Goal: Register for event/course

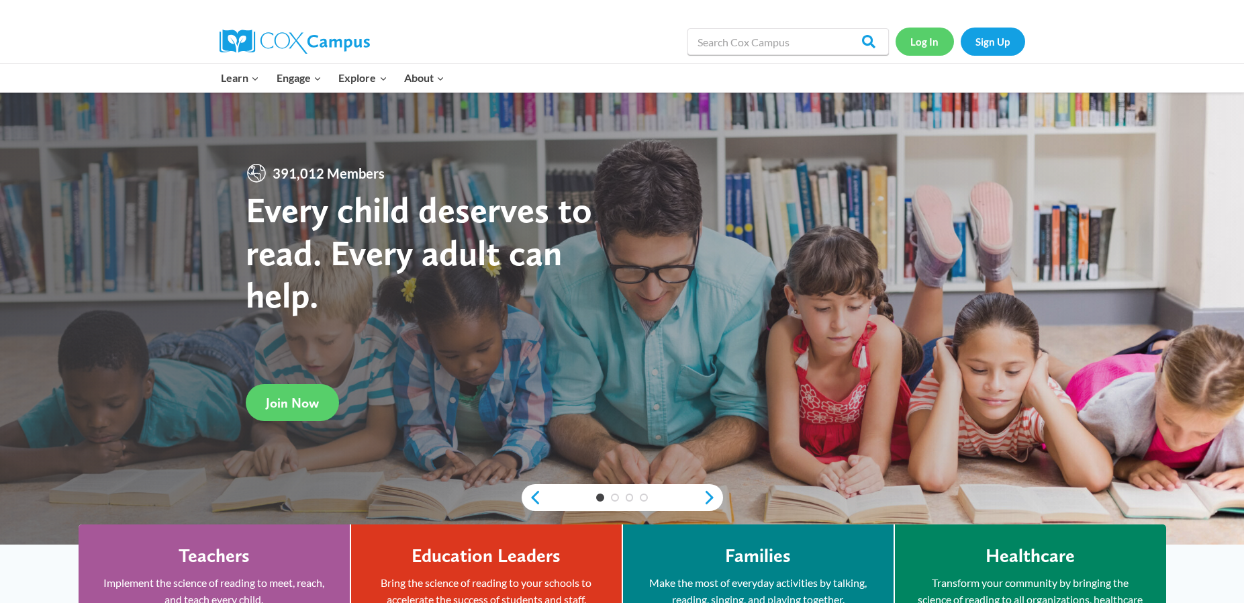
click at [928, 44] on link "Log In" at bounding box center [925, 42] width 58 height 28
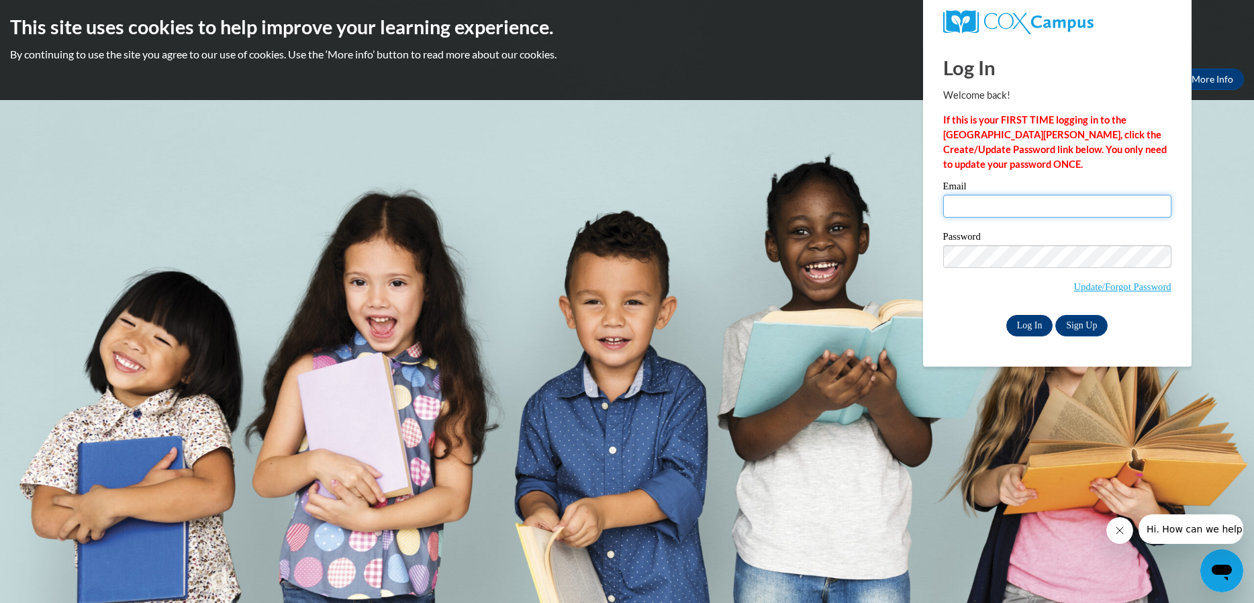
type input "amy.vaughan@ndo.org"
click at [1020, 320] on input "Log In" at bounding box center [1029, 325] width 47 height 21
click at [1020, 322] on input "Log In" at bounding box center [1029, 325] width 47 height 21
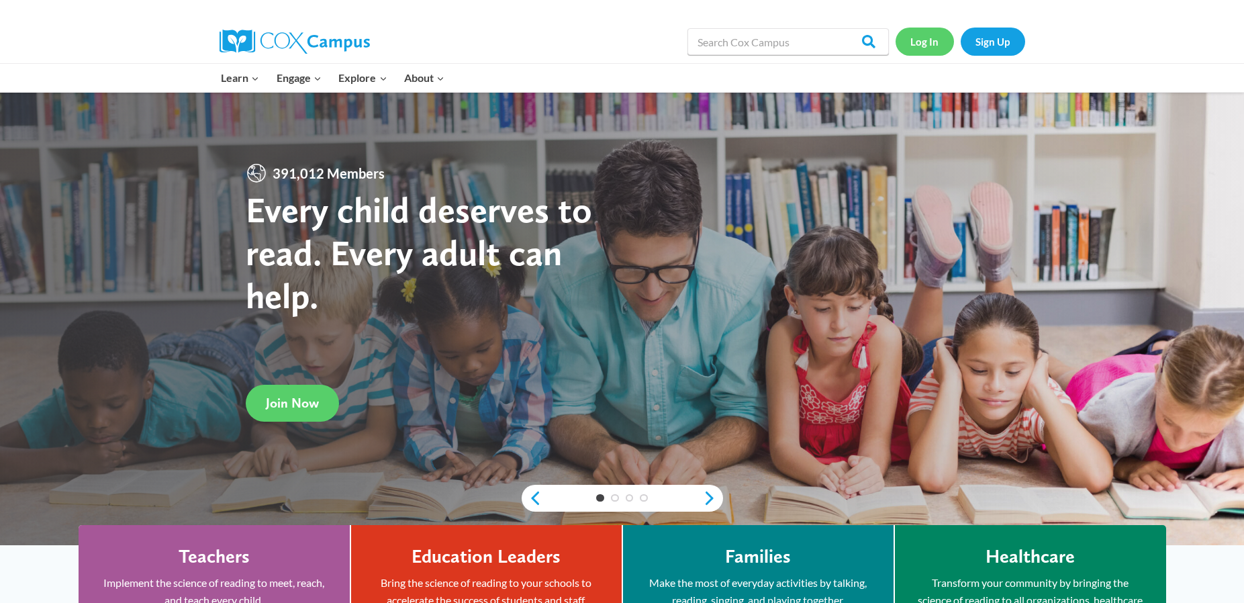
click at [920, 44] on link "Log In" at bounding box center [925, 42] width 58 height 28
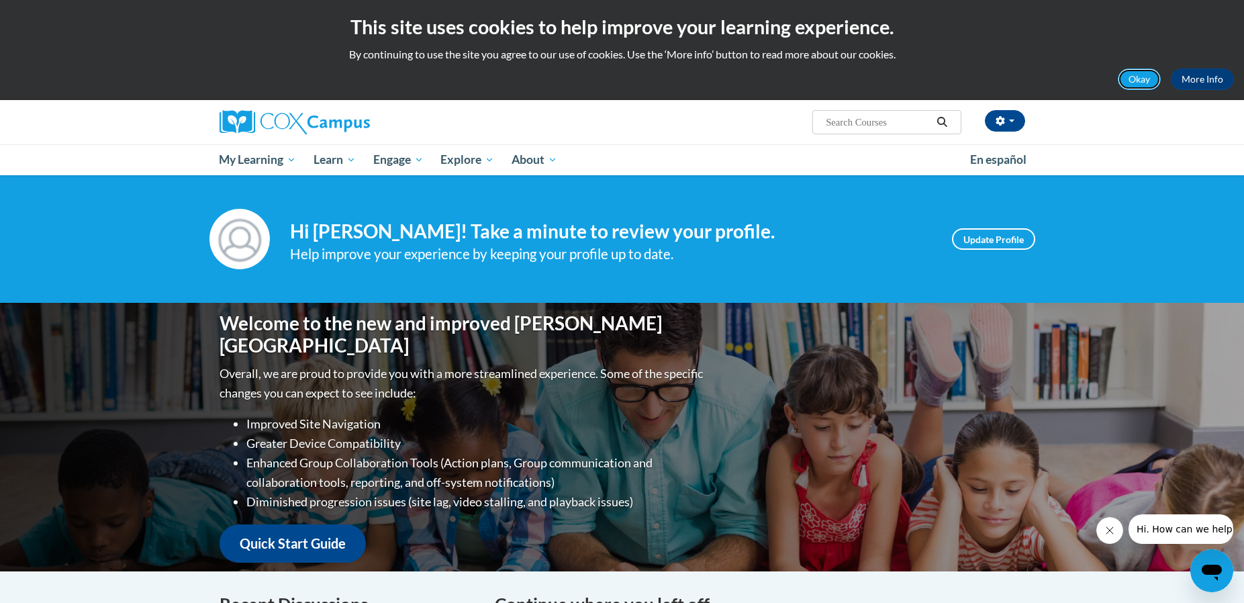
click at [1124, 83] on button "Okay" at bounding box center [1139, 78] width 43 height 21
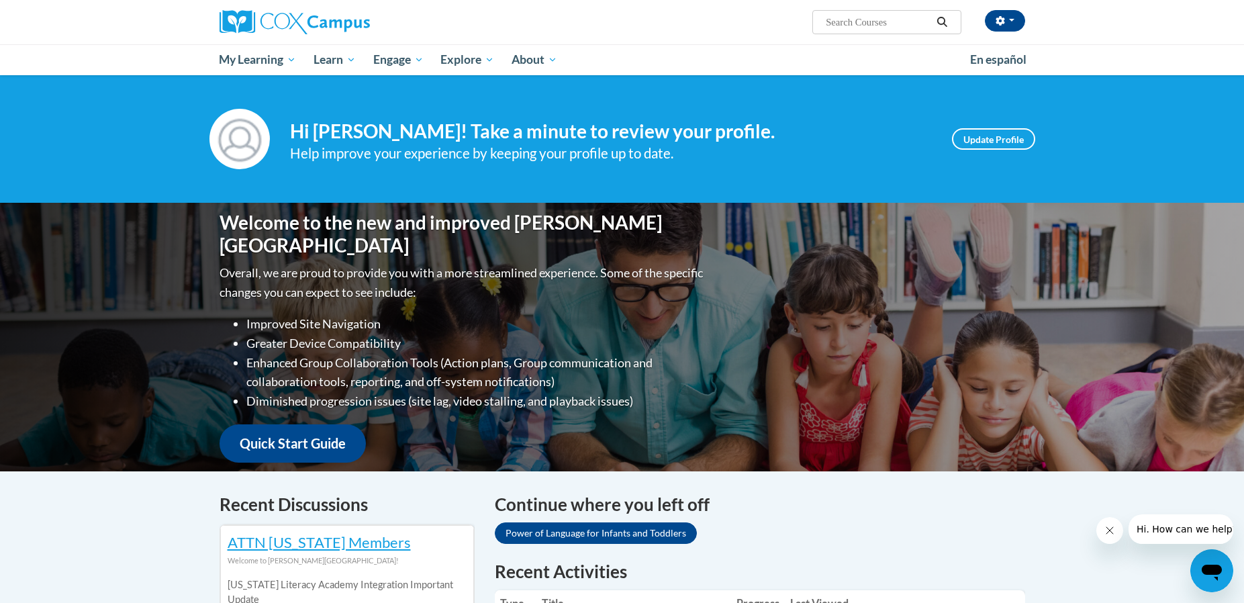
click at [823, 15] on span "Search Search..." at bounding box center [886, 22] width 148 height 24
click at [834, 19] on input "Search..." at bounding box center [877, 22] width 107 height 16
type input "literacy"
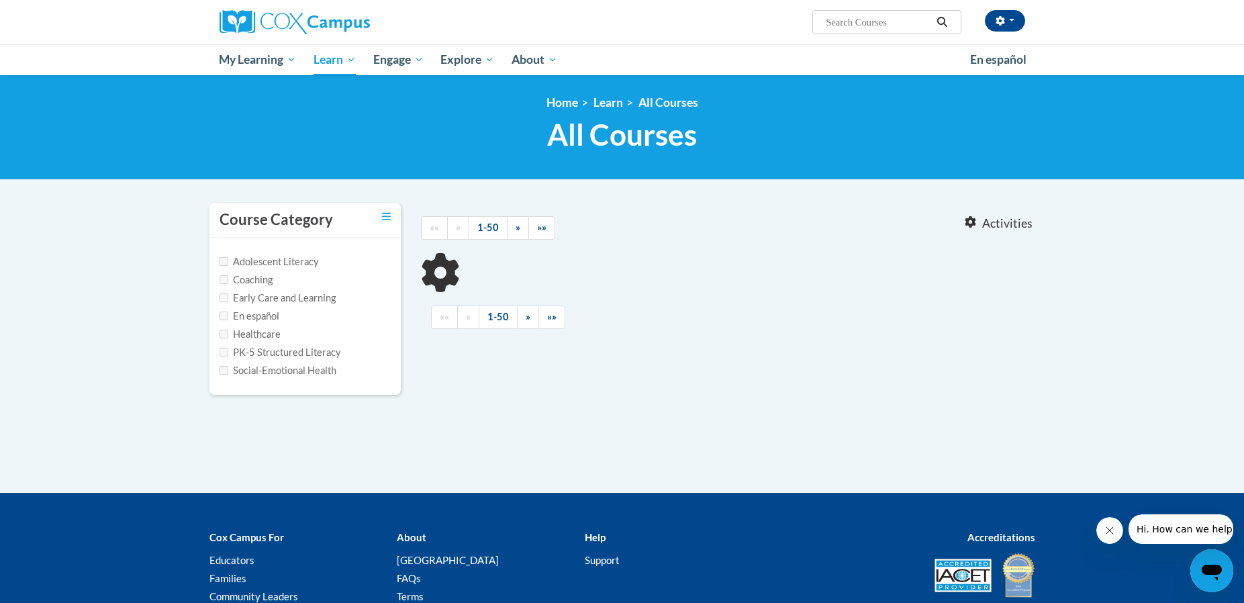
type input "literacy"
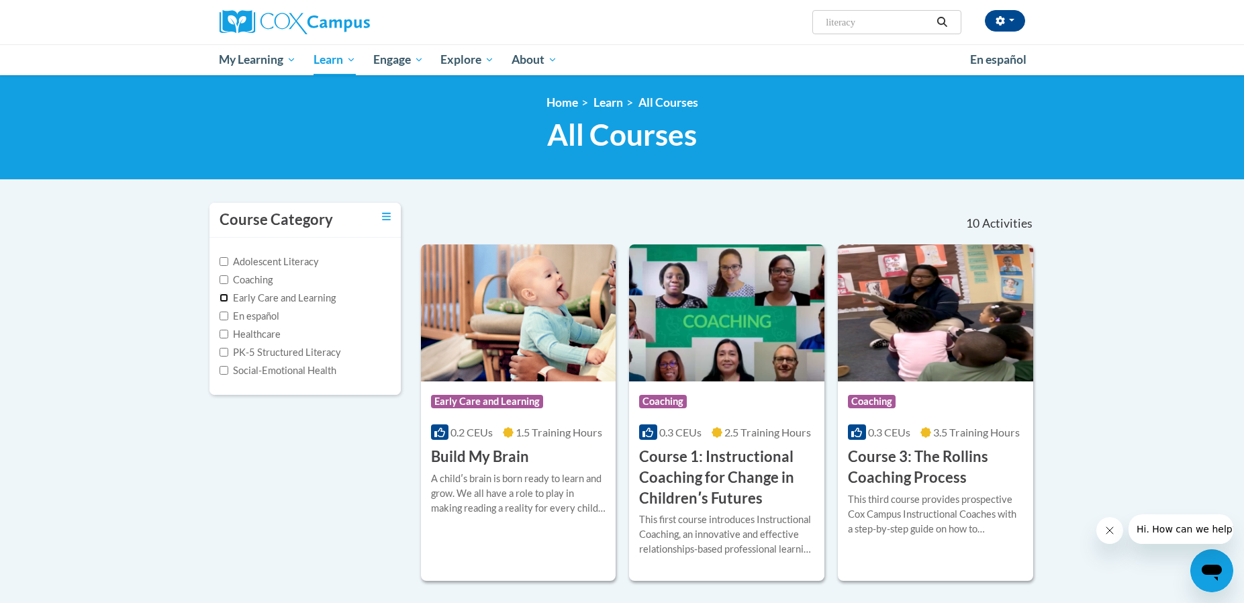
click at [224, 295] on input "Early Care and Learning" at bounding box center [224, 297] width 9 height 9
checkbox input "true"
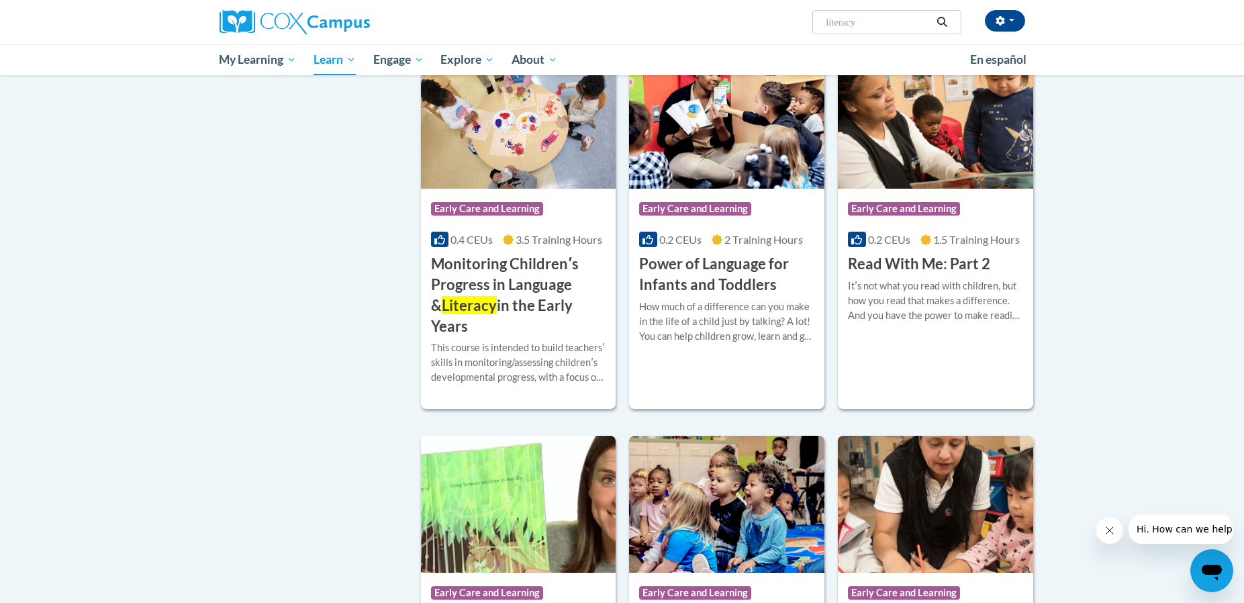
scroll to position [1208, 0]
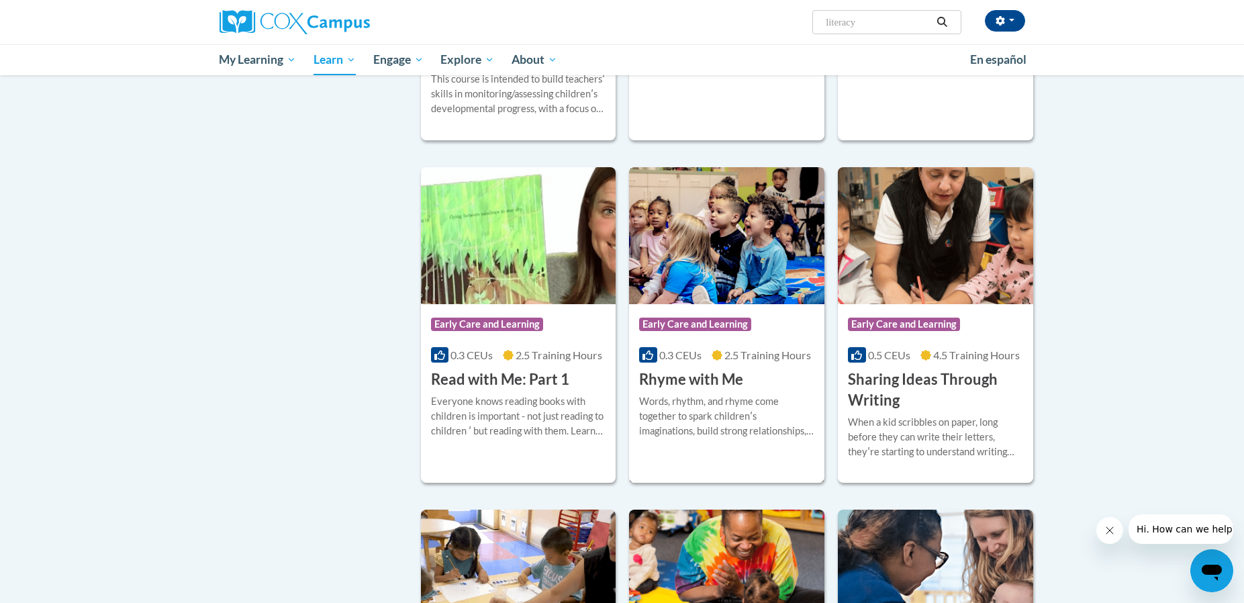
click at [698, 393] on div at bounding box center [726, 393] width 175 height 1
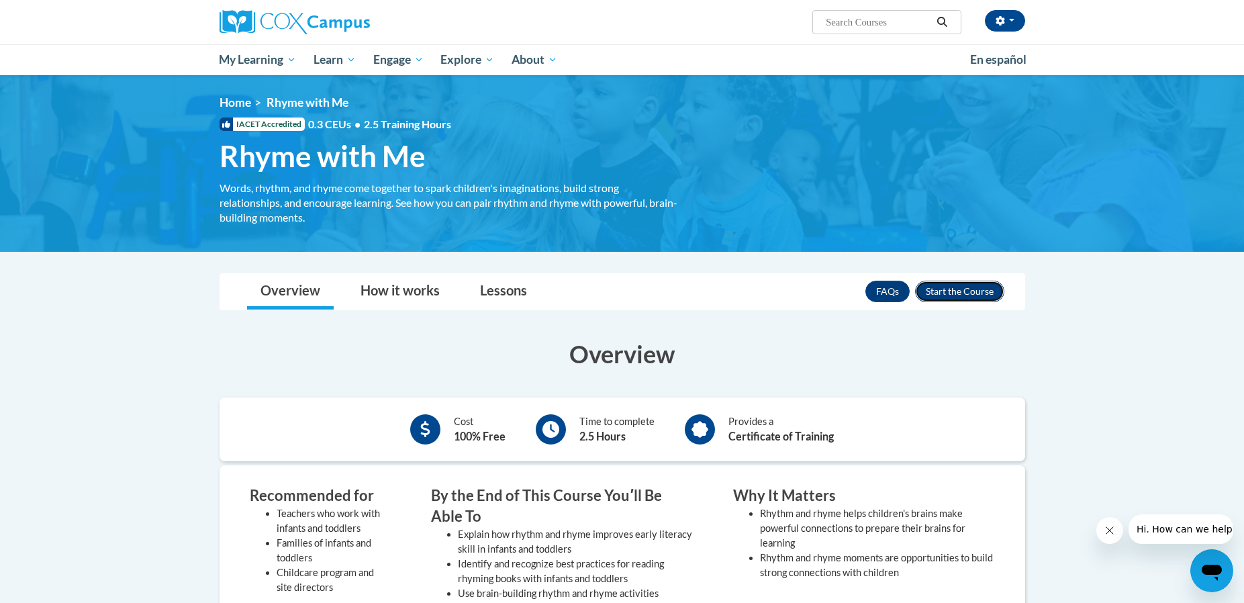
click at [957, 295] on button "Enroll" at bounding box center [959, 291] width 89 height 21
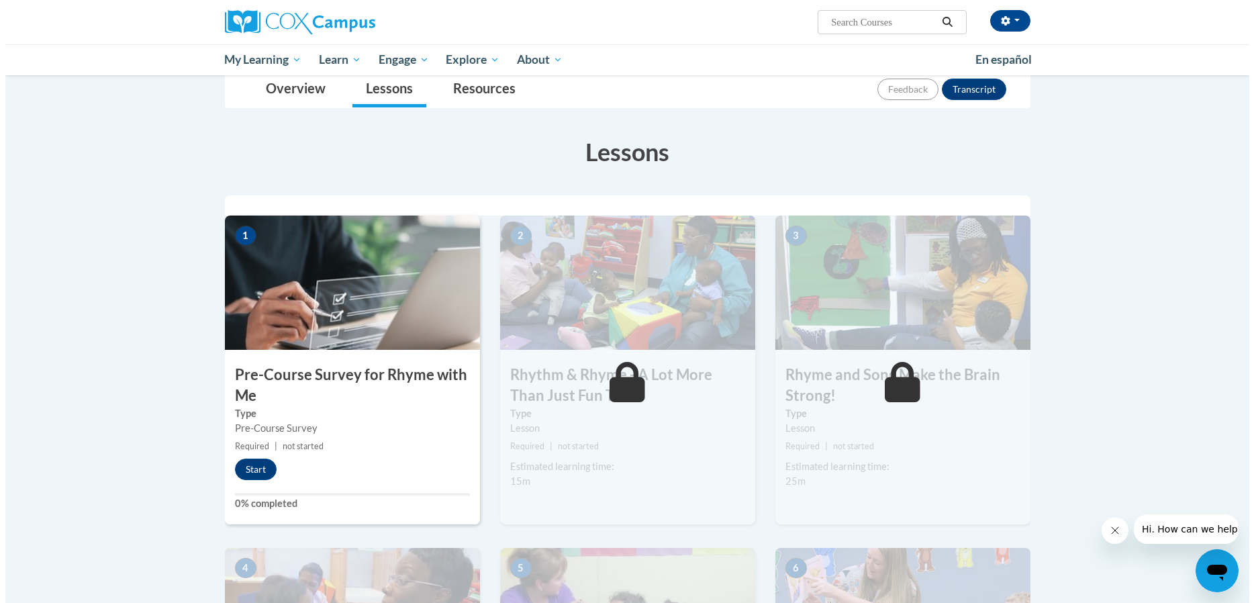
scroll to position [146, 0]
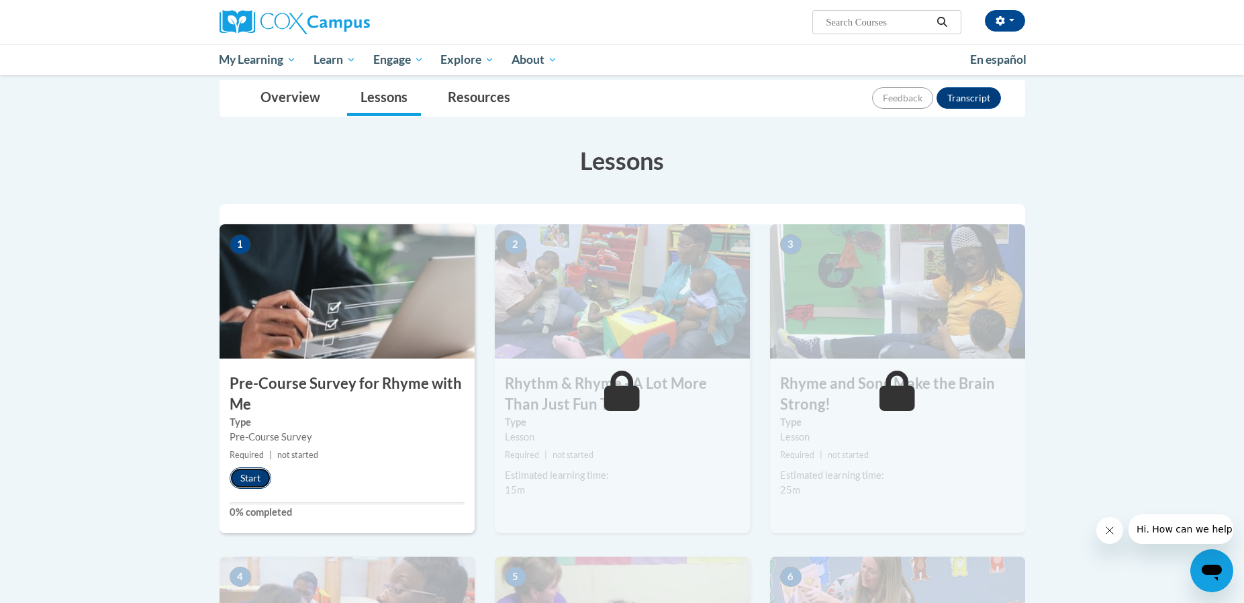
click at [256, 483] on button "Start" at bounding box center [251, 477] width 42 height 21
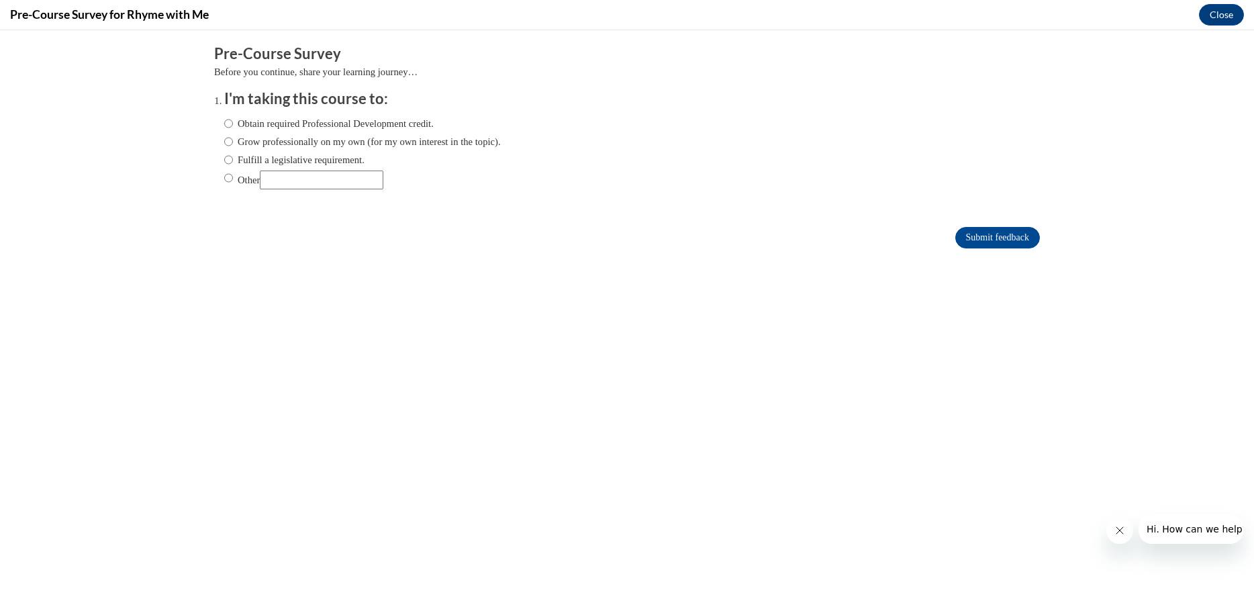
scroll to position [0, 0]
click at [224, 120] on input "Obtain required Professional Development credit." at bounding box center [228, 123] width 9 height 15
radio input "true"
click at [960, 235] on input "Submit feedback" at bounding box center [997, 237] width 85 height 21
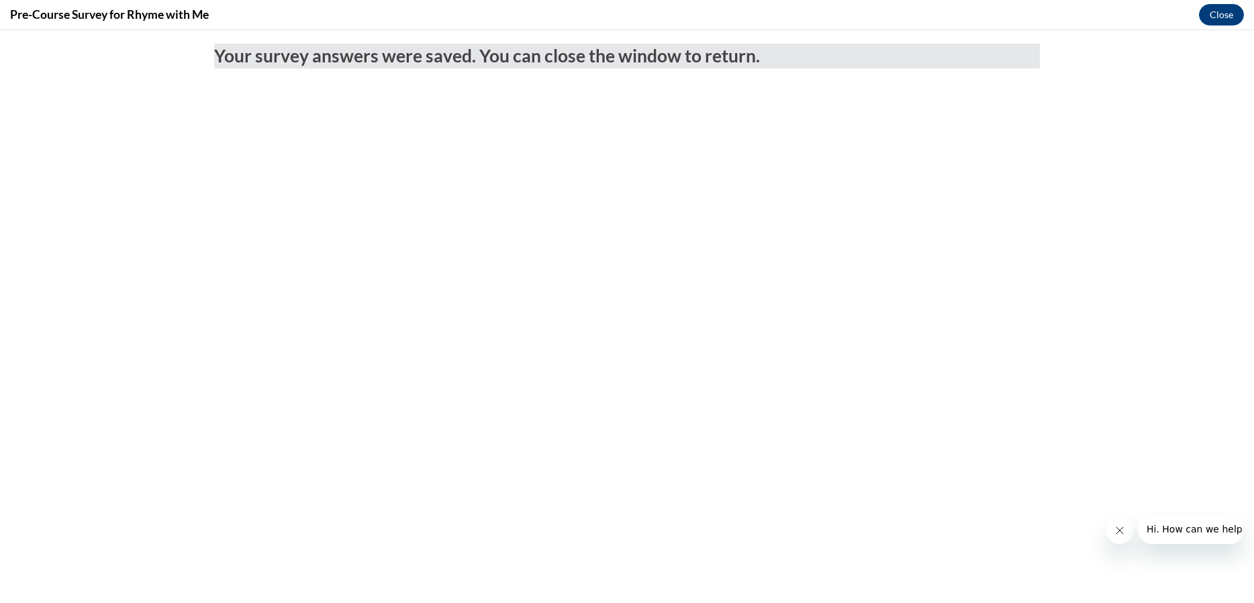
click at [415, 177] on body "Your survey answers were saved. You can close the window to return." at bounding box center [627, 316] width 1254 height 573
click at [414, 177] on body "Your survey answers were saved. You can close the window to return." at bounding box center [627, 316] width 1254 height 573
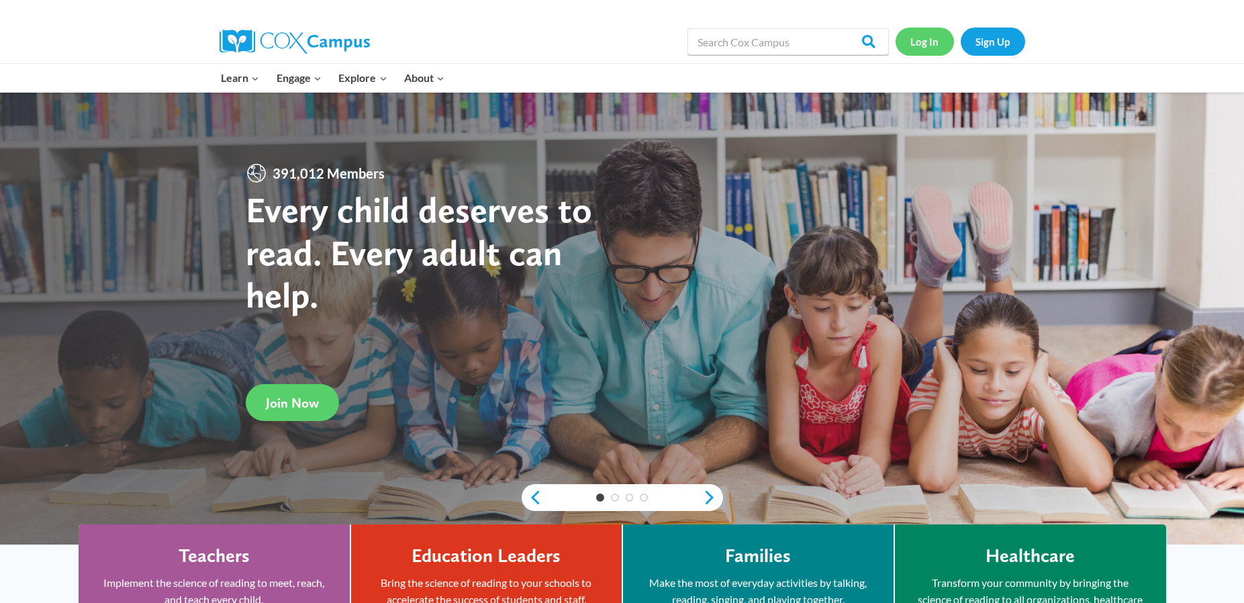
click at [933, 44] on link "Log In" at bounding box center [925, 42] width 58 height 28
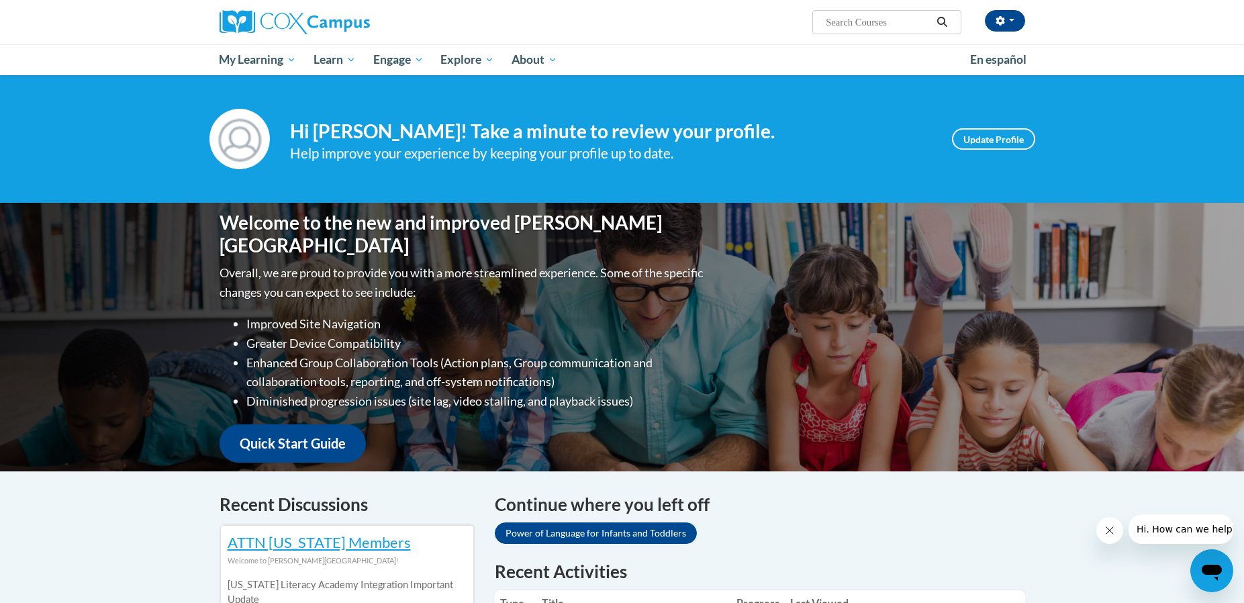
click at [843, 25] on input "Search..." at bounding box center [877, 22] width 107 height 16
type input "literacy"
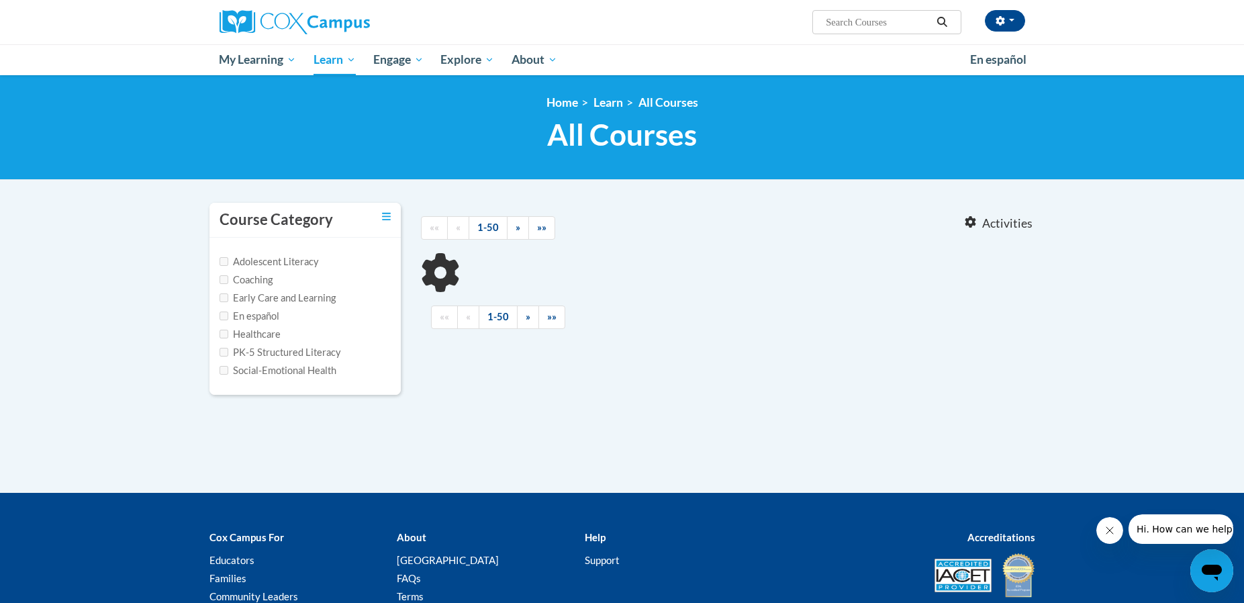
type input "literacy"
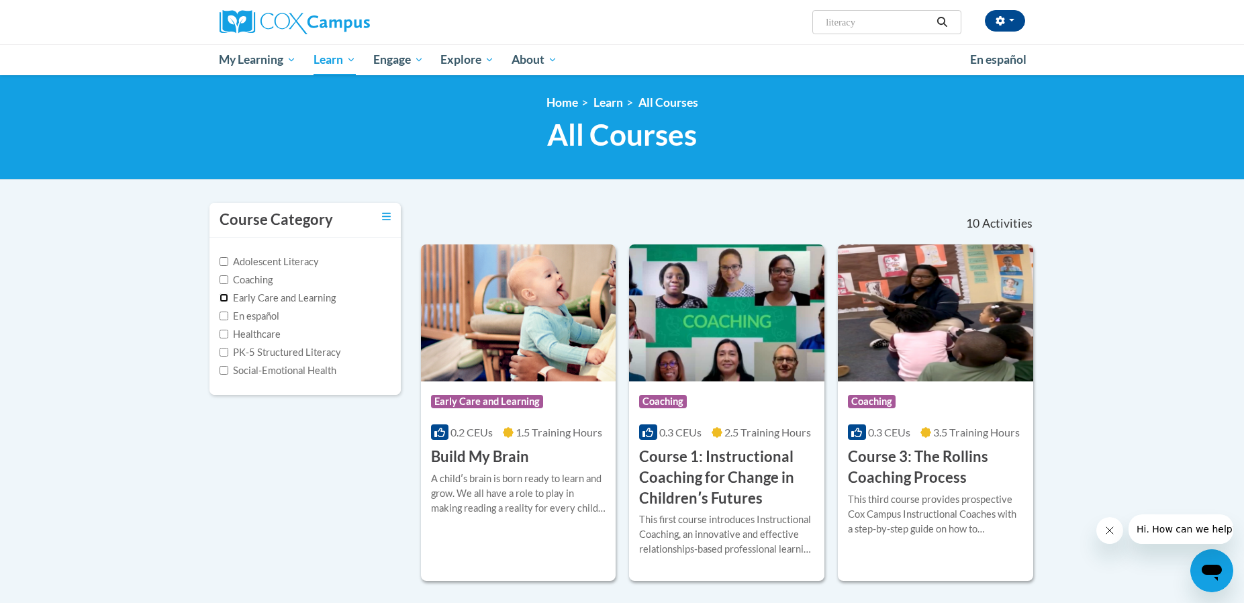
click at [220, 300] on input "Early Care and Learning" at bounding box center [224, 297] width 9 height 9
checkbox input "true"
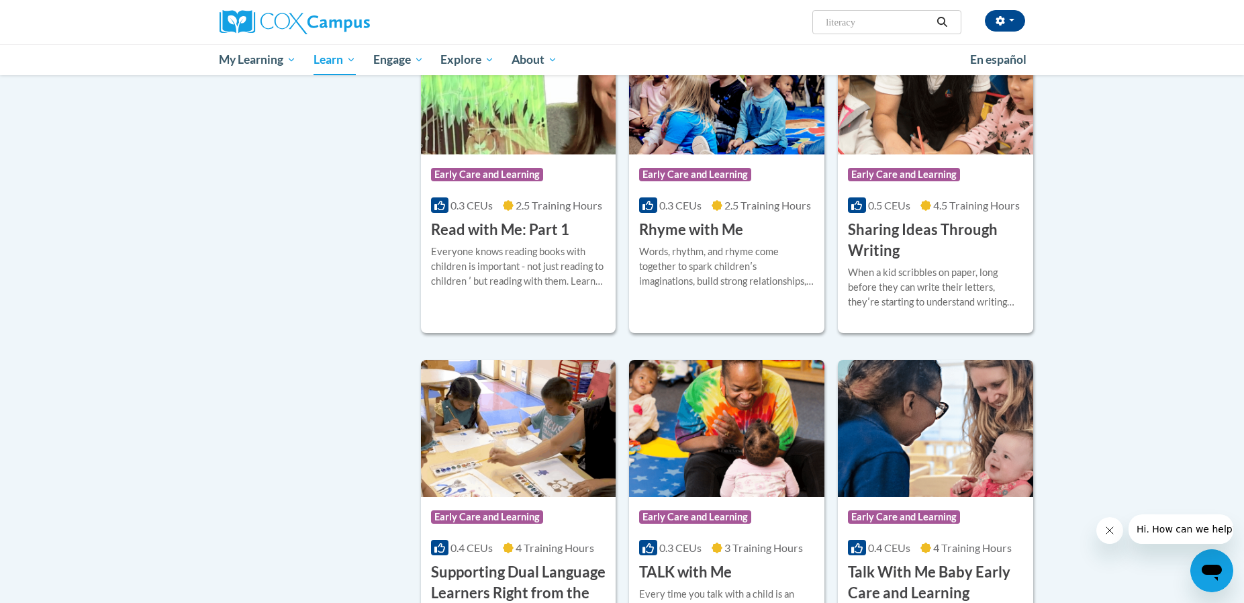
scroll to position [1343, 0]
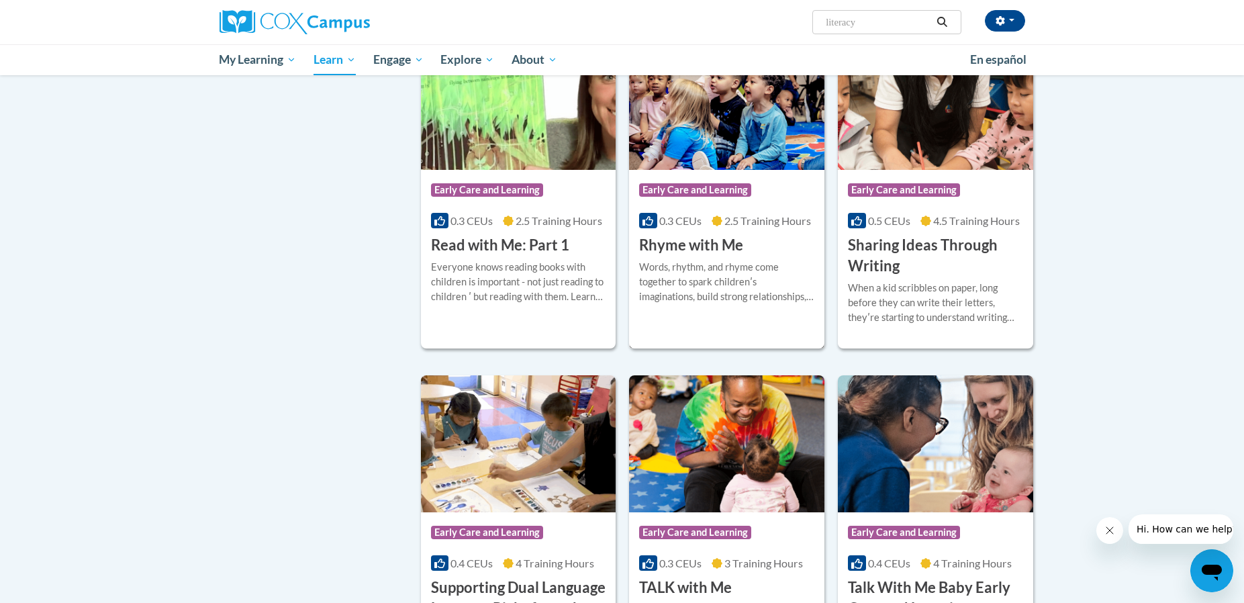
click at [695, 263] on div "Words, rhythm, and rhyme come together to spark childrenʹs imaginations, build …" at bounding box center [726, 282] width 175 height 44
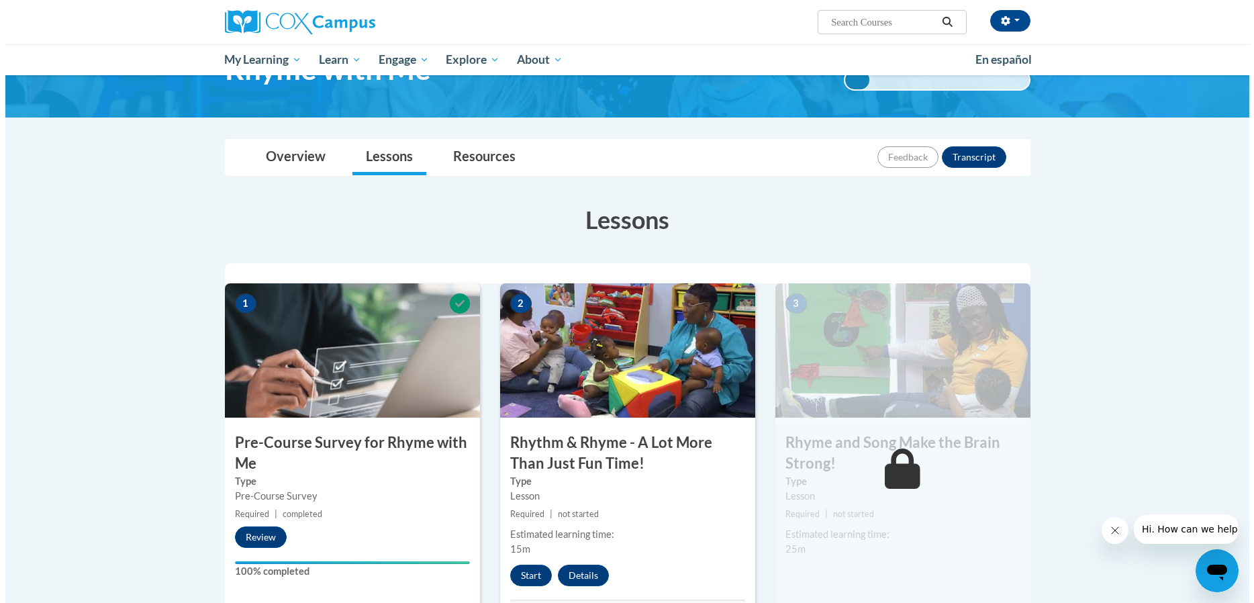
scroll to position [269, 0]
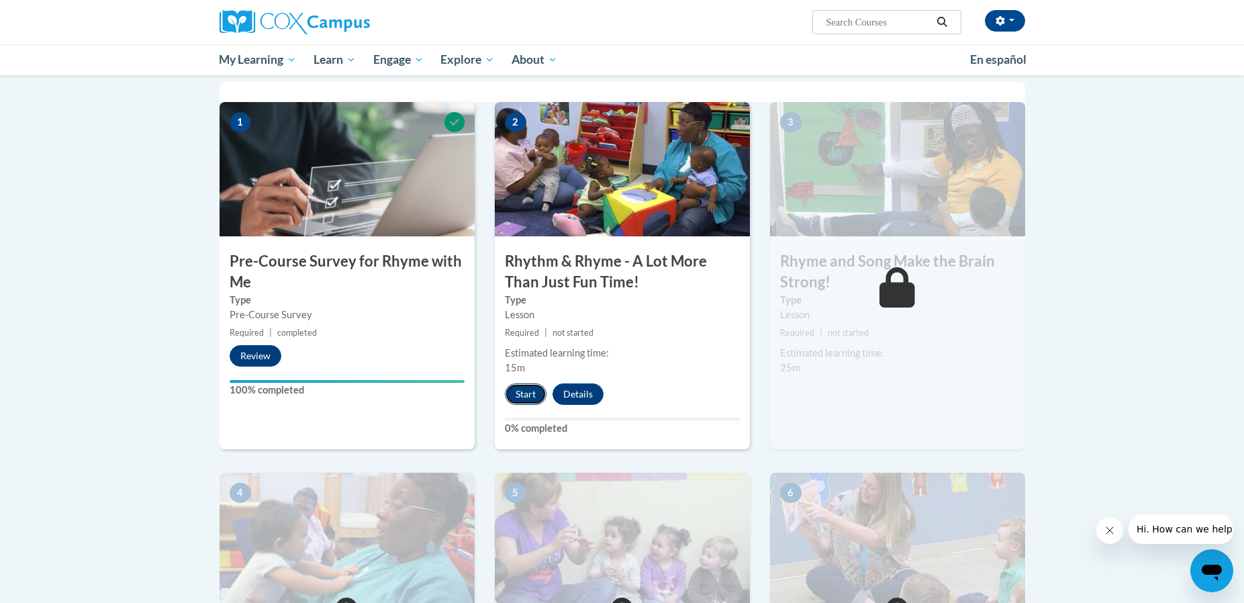
click at [520, 395] on button "Start" at bounding box center [526, 393] width 42 height 21
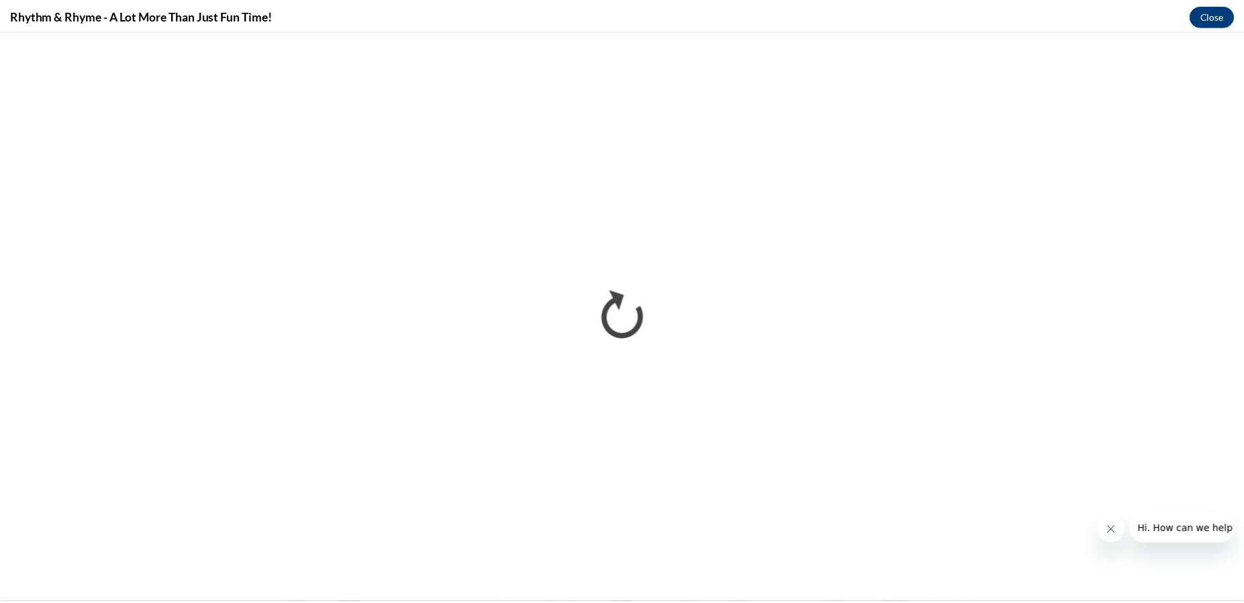
scroll to position [0, 0]
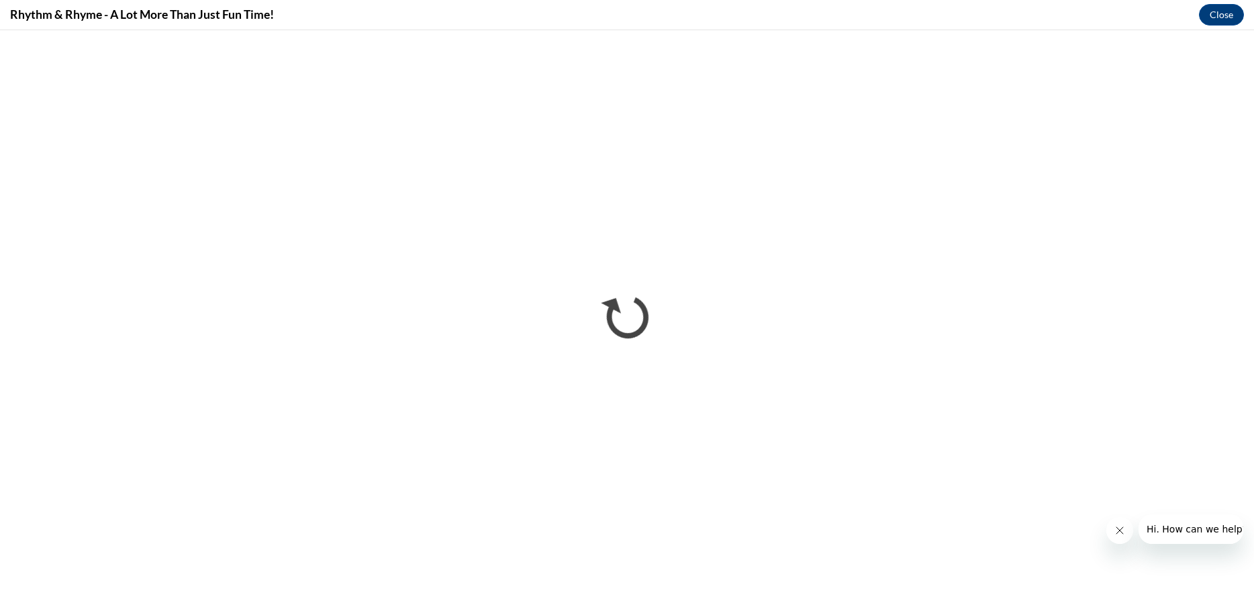
click at [1116, 531] on icon "Close message from company" at bounding box center [1119, 530] width 11 height 11
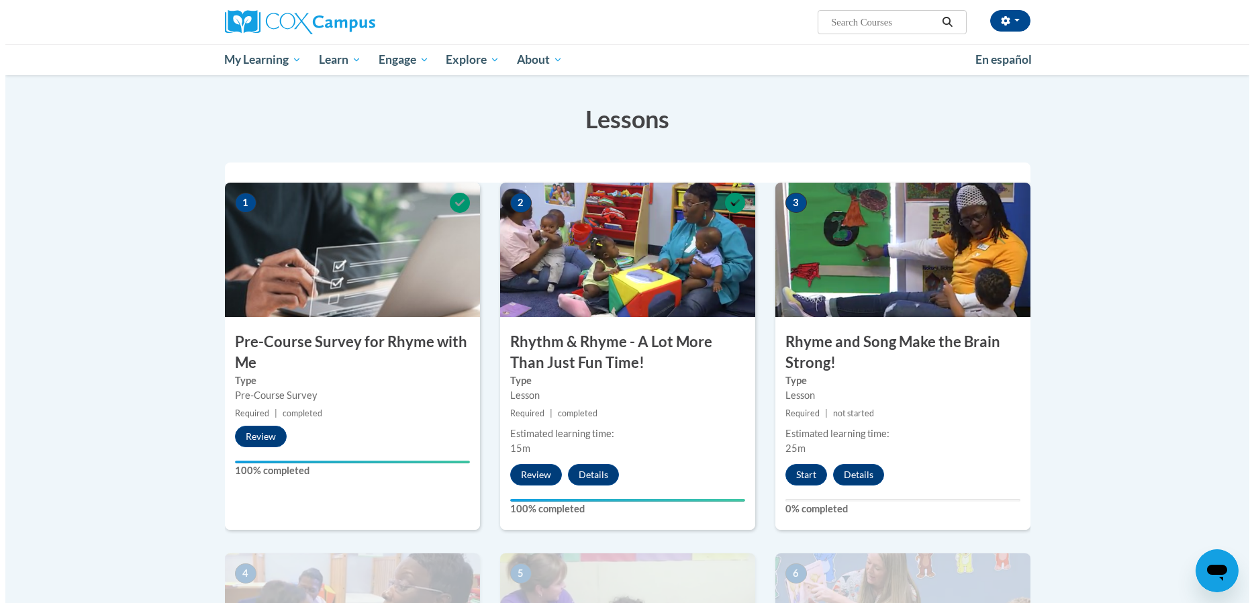
scroll to position [269, 0]
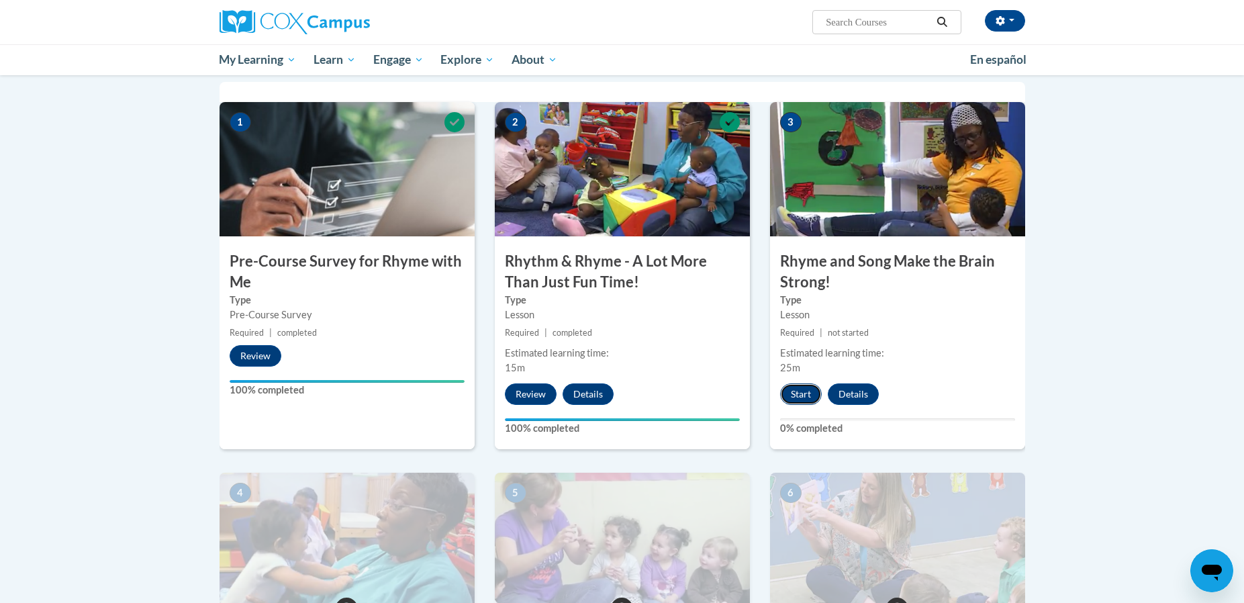
click at [802, 391] on button "Start" at bounding box center [801, 393] width 42 height 21
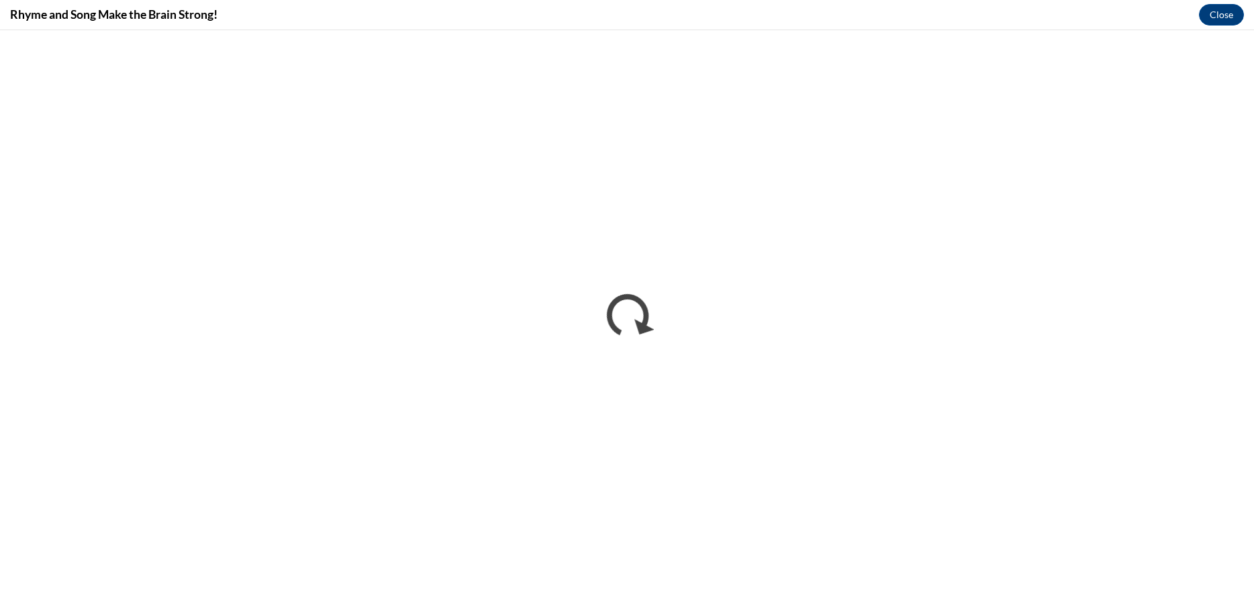
scroll to position [0, 0]
